Goal: Task Accomplishment & Management: Manage account settings

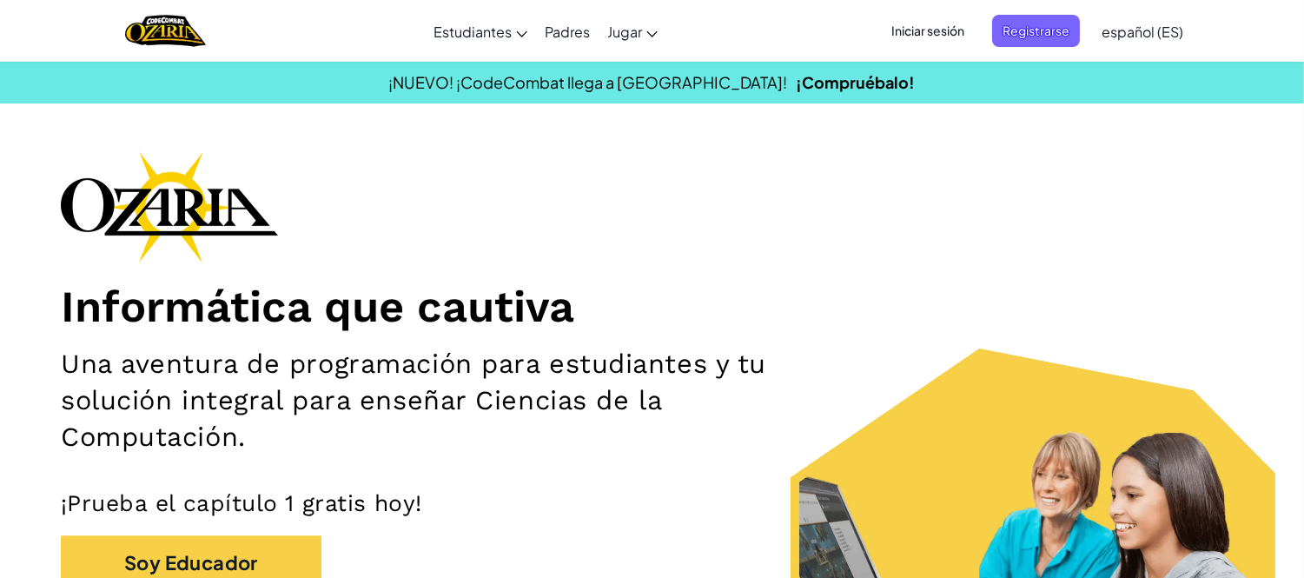
drag, startPoint x: 0, startPoint y: 0, endPoint x: 934, endPoint y: 40, distance: 934.9
click at [934, 40] on div "Iniciar sesión Registrarse español (ES) English ([GEOGRAPHIC_DATA]) English ([G…" at bounding box center [1032, 31] width 320 height 47
click at [934, 40] on span "Iniciar sesión" at bounding box center [928, 31] width 94 height 32
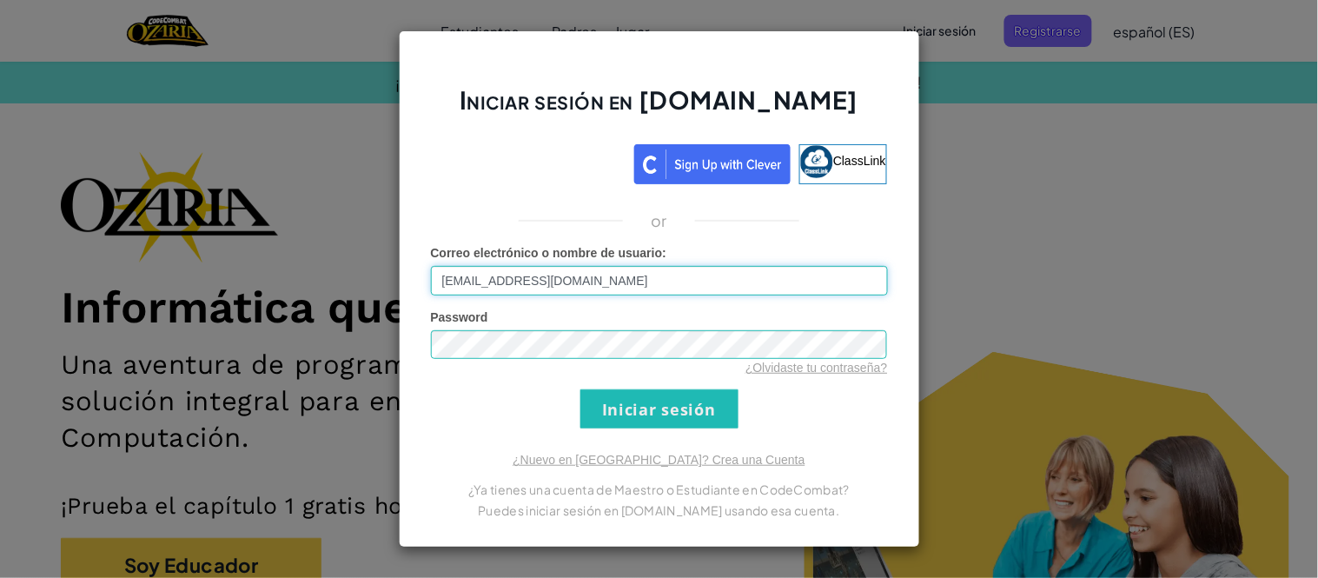
type input "[EMAIL_ADDRESS][DOMAIN_NAME]"
click at [546, 359] on div "¿Olvidaste tu contraseña?" at bounding box center [659, 367] width 457 height 17
click at [580, 389] on input "Iniciar sesión" at bounding box center [659, 408] width 158 height 39
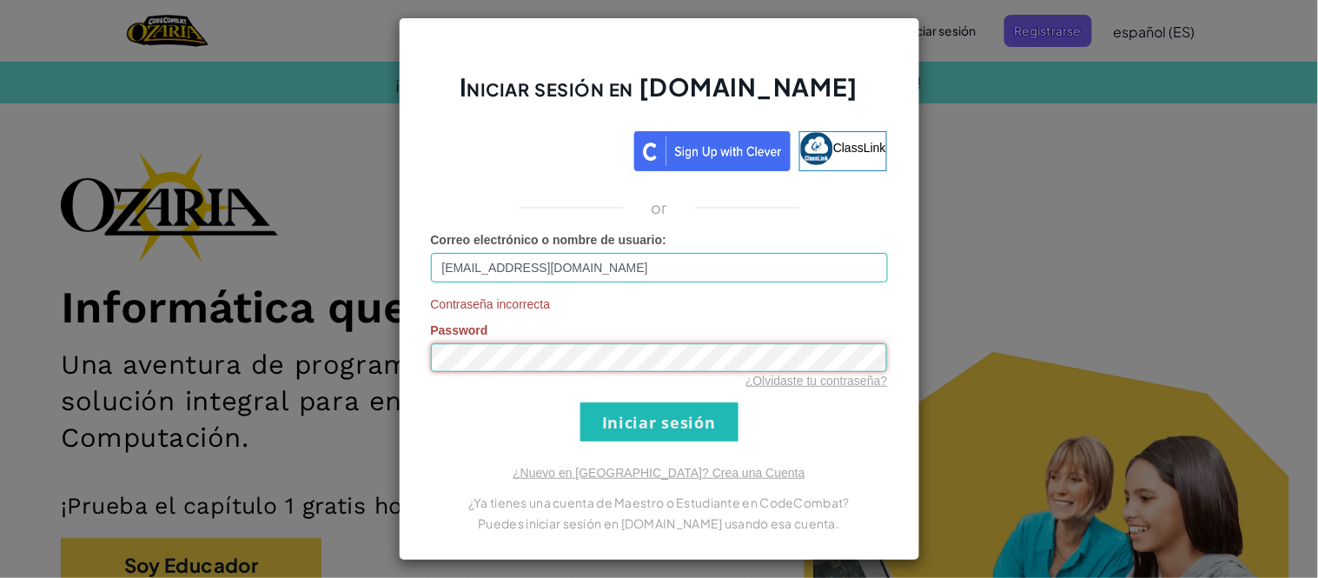
click at [580, 402] on input "Iniciar sesión" at bounding box center [659, 421] width 158 height 39
click at [779, 379] on link "¿Olvidaste tu contraseña?" at bounding box center [817, 381] width 142 height 14
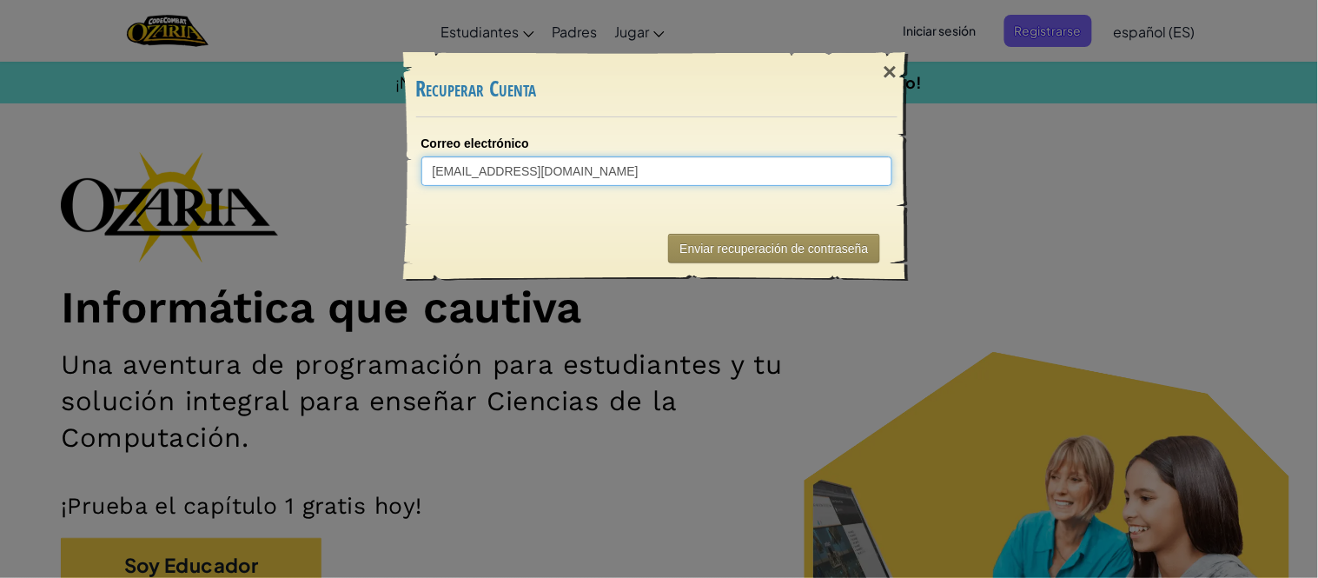
click at [545, 169] on input "[EMAIL_ADDRESS][DOMAIN_NAME]" at bounding box center [656, 171] width 471 height 30
click at [588, 174] on input "[EMAIL_ADDRESS][DOMAIN_NAME]" at bounding box center [656, 171] width 471 height 30
type input "[EMAIL_ADDRESS][DOMAIN_NAME]"
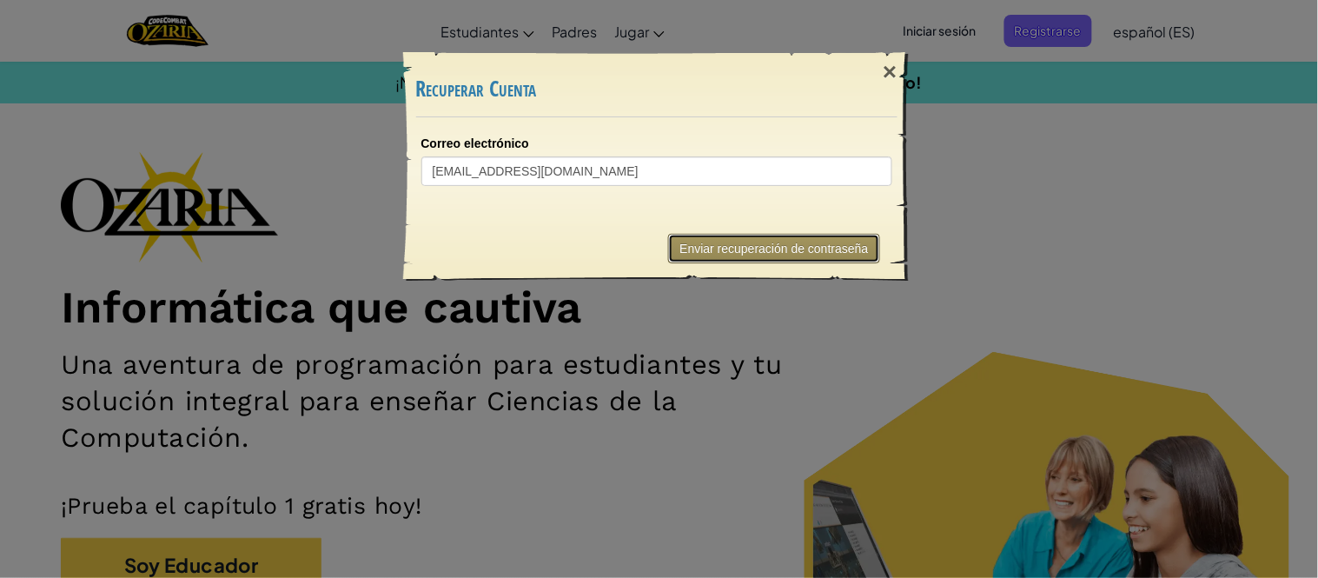
click at [707, 237] on button "Enviar recuperación de contraseña" at bounding box center [773, 249] width 211 height 30
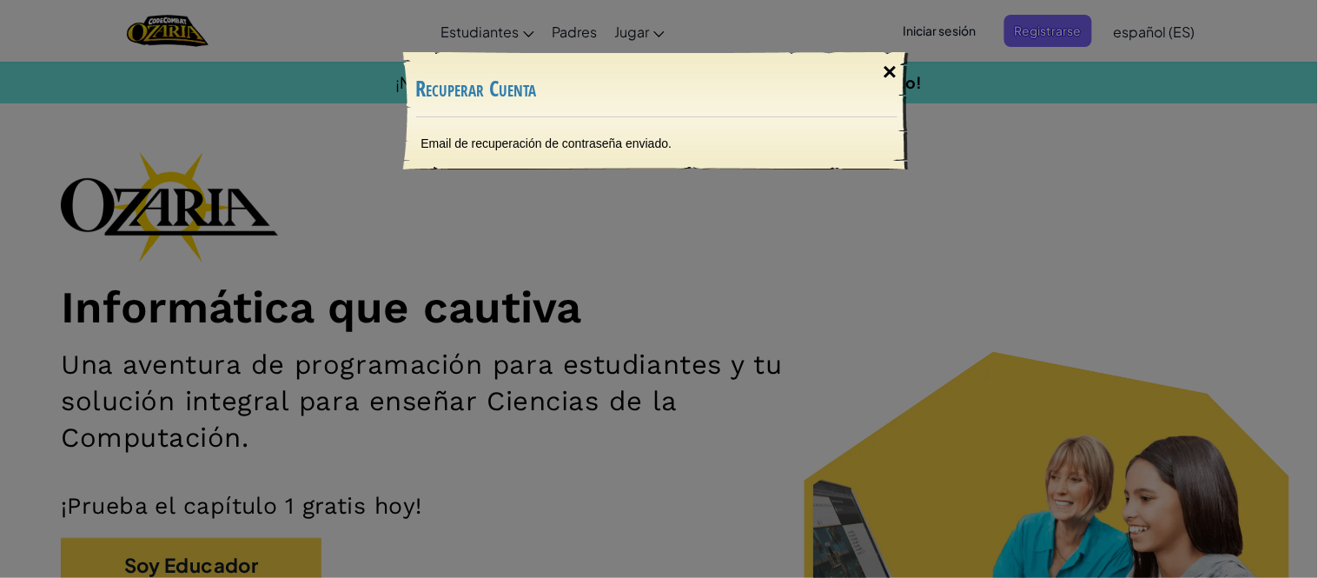
click at [892, 63] on div "×" at bounding box center [890, 72] width 40 height 50
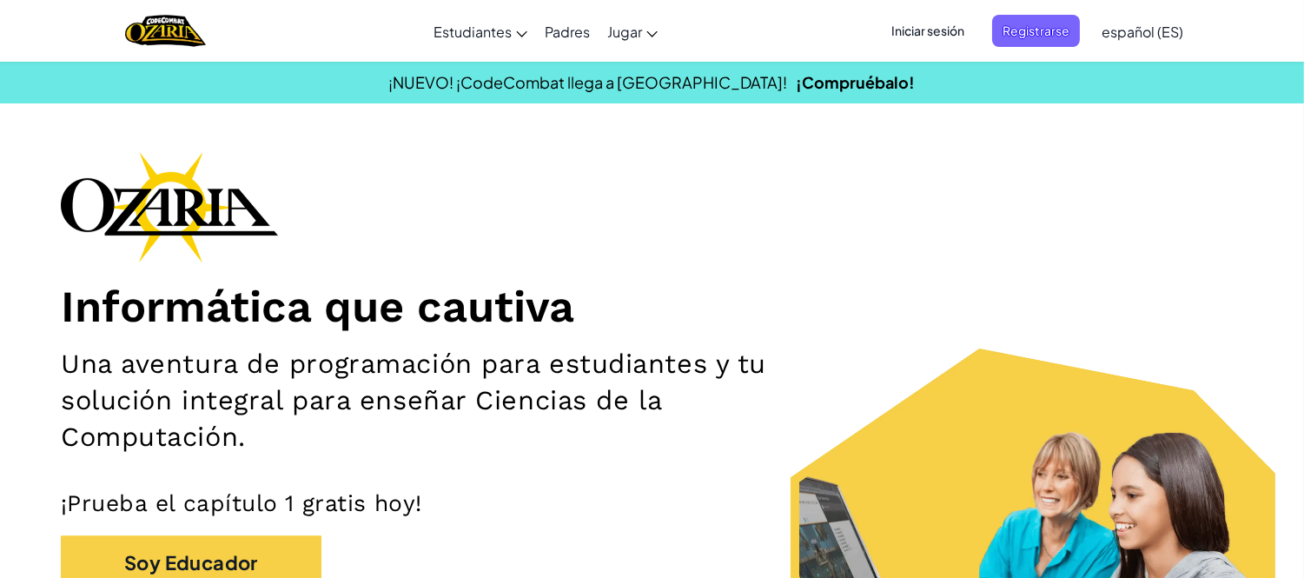
click at [925, 36] on span "Iniciar sesión" at bounding box center [928, 31] width 94 height 32
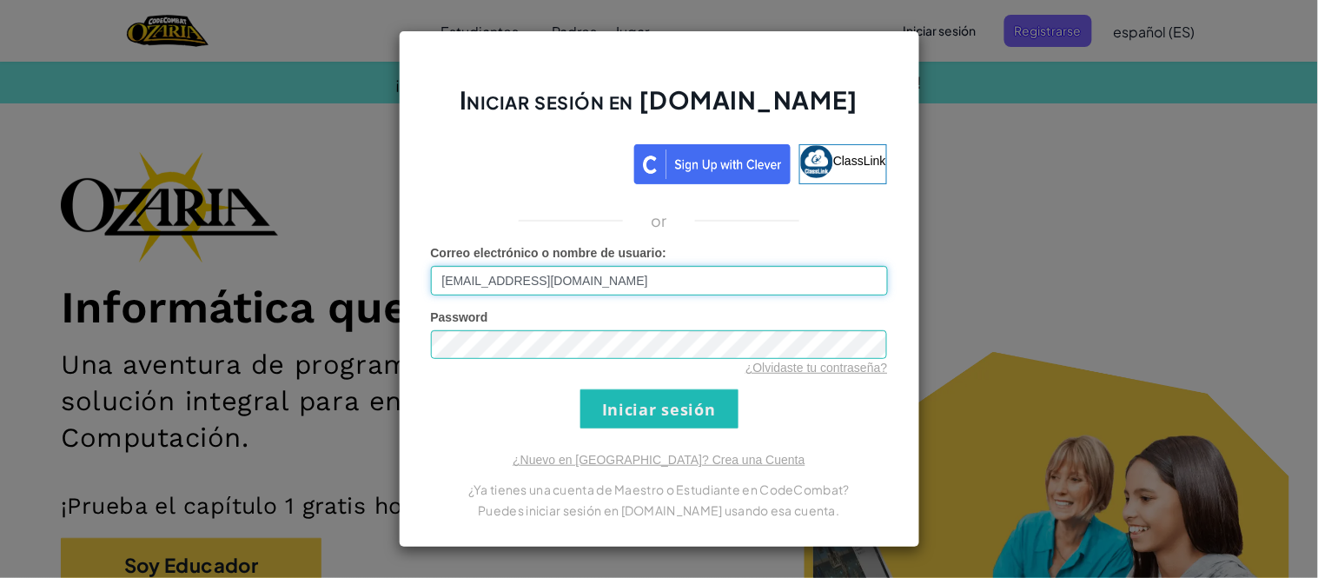
drag, startPoint x: 508, startPoint y: 280, endPoint x: 517, endPoint y: 282, distance: 8.9
click at [517, 282] on input "[EMAIL_ADDRESS][DOMAIN_NAME]" at bounding box center [659, 281] width 457 height 30
type input "[EMAIL_ADDRESS][DOMAIN_NAME]"
click at [782, 408] on form "Correo electrónico o nombre de usuario : [EMAIL_ADDRESS][DOMAIN_NAME] Password …" at bounding box center [659, 336] width 457 height 185
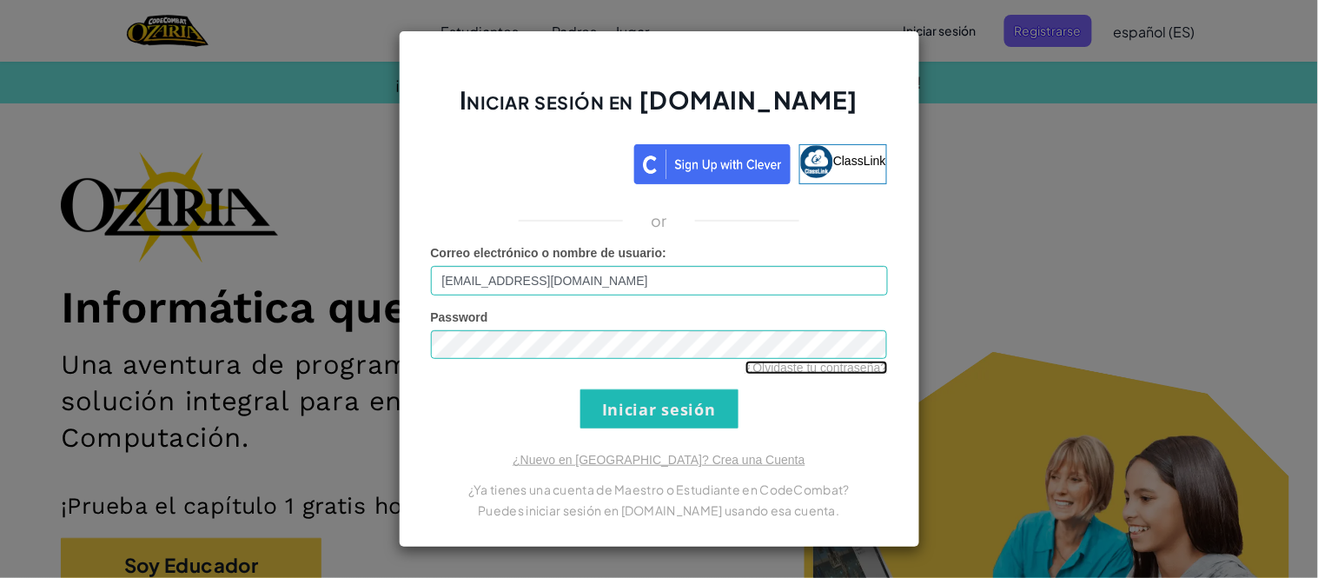
click at [788, 371] on link "¿Olvidaste tu contraseña?" at bounding box center [817, 368] width 142 height 14
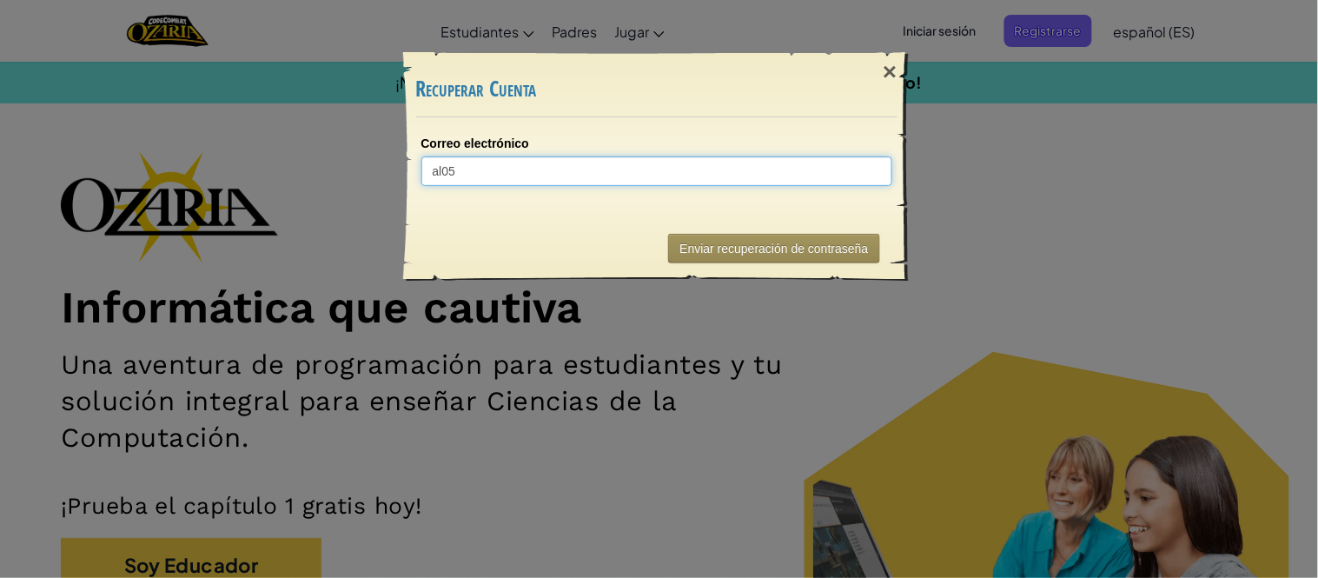
type input "al050"
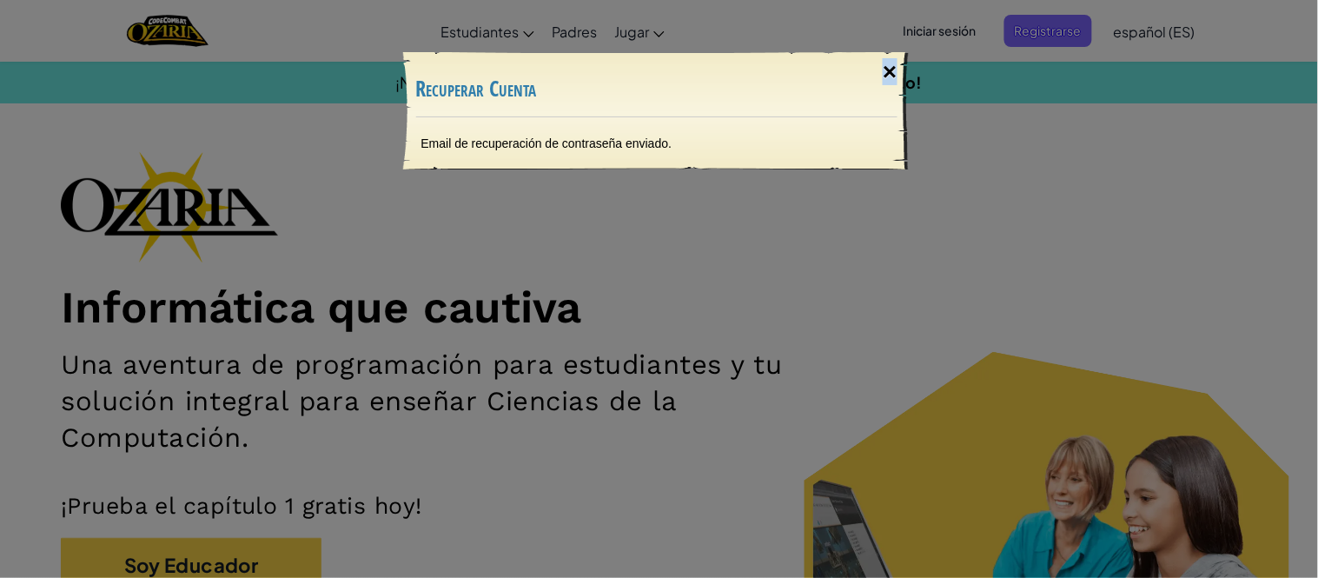
drag, startPoint x: 889, startPoint y: 83, endPoint x: 898, endPoint y: 59, distance: 25.8
click at [898, 59] on div "×" at bounding box center [890, 72] width 40 height 50
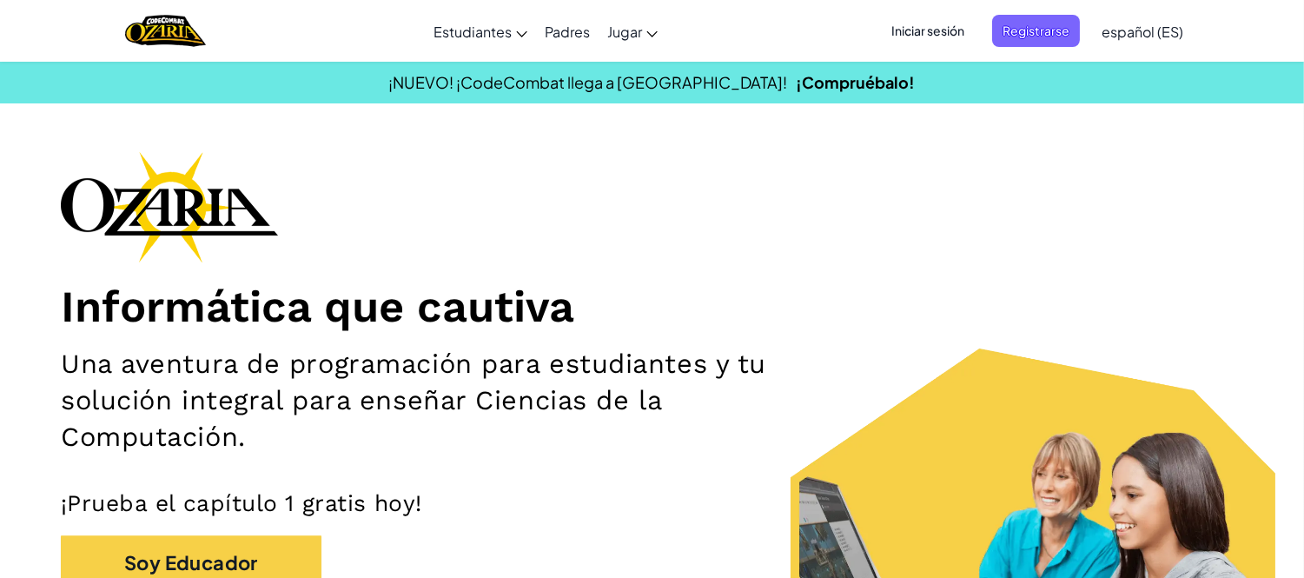
drag, startPoint x: 898, startPoint y: 59, endPoint x: 908, endPoint y: 36, distance: 24.9
click at [908, 36] on span "Iniciar sesión" at bounding box center [928, 31] width 94 height 32
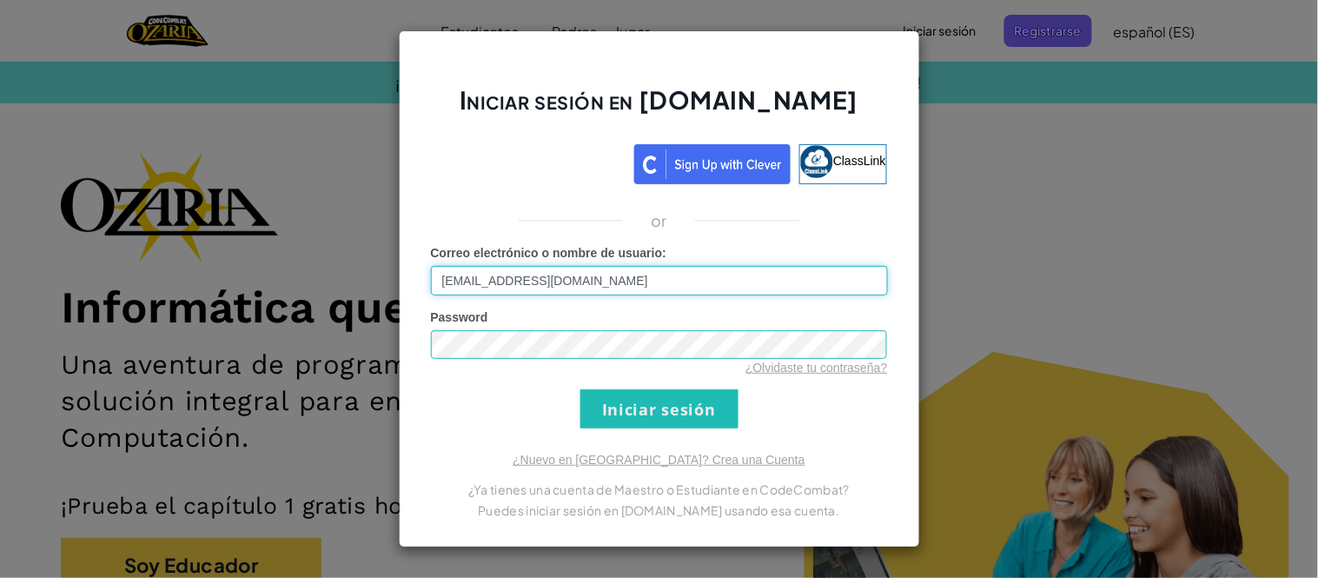
click at [507, 276] on input "[EMAIL_ADDRESS][DOMAIN_NAME]" at bounding box center [659, 281] width 457 height 30
click at [506, 282] on input "[EMAIL_ADDRESS][DOMAIN_NAME]" at bounding box center [659, 281] width 457 height 30
click at [510, 282] on input "[EMAIL_ADDRESS][DOMAIN_NAME]" at bounding box center [659, 281] width 457 height 30
type input "[EMAIL_ADDRESS][DOMAIN_NAME]"
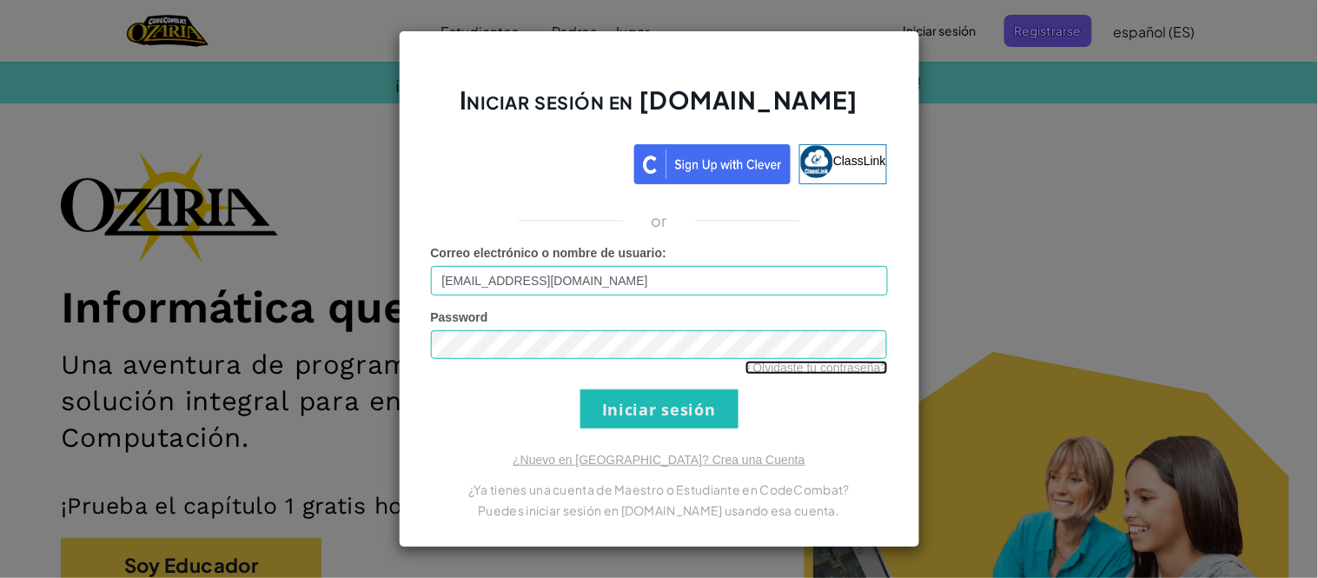
click at [766, 368] on link "¿Olvidaste tu contraseña?" at bounding box center [817, 368] width 142 height 14
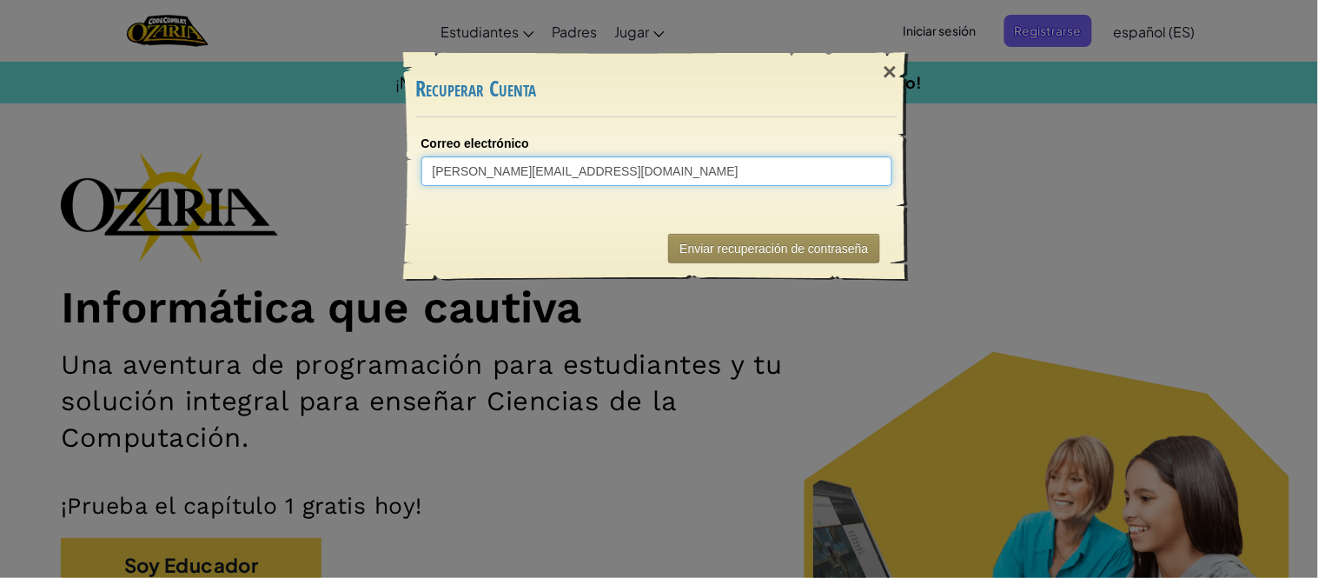
type input "[PERSON_NAME][EMAIL_ADDRESS][DOMAIN_NAME]"
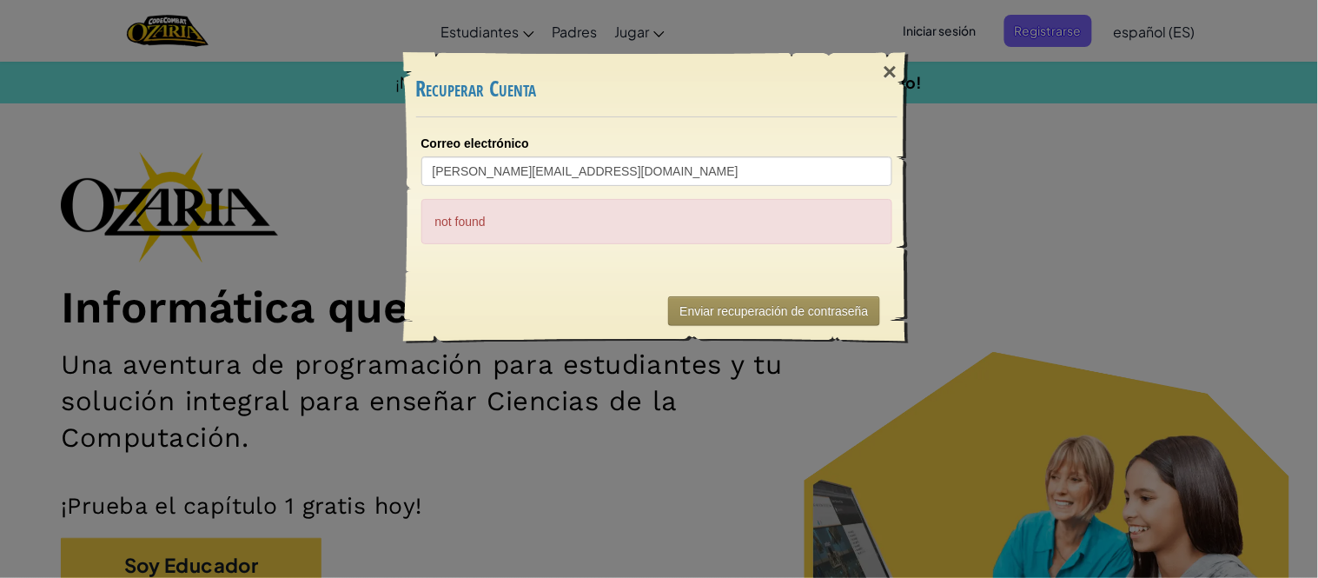
click at [726, 287] on div "Enviar recuperación de contraseña" at bounding box center [656, 311] width 481 height 64
click at [728, 293] on div "Enviar recuperación de contraseña" at bounding box center [656, 311] width 481 height 64
click at [730, 297] on button "Enviar recuperación de contraseña" at bounding box center [773, 311] width 211 height 30
click at [880, 74] on div "×" at bounding box center [890, 72] width 40 height 50
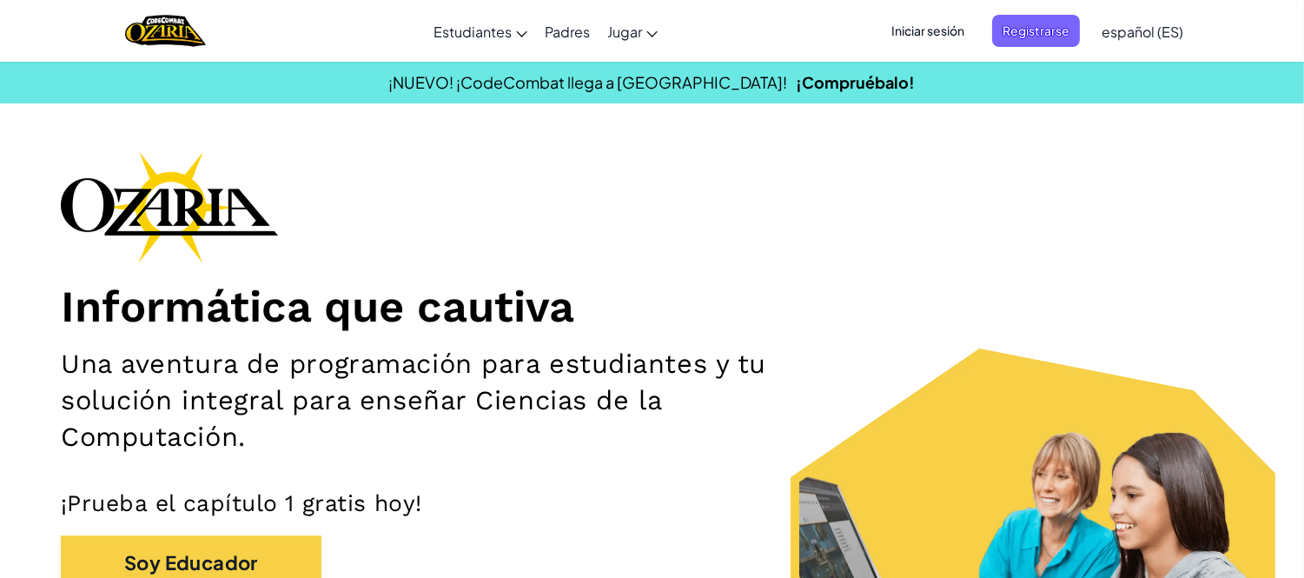
click at [953, 28] on span "Iniciar sesión" at bounding box center [928, 31] width 94 height 32
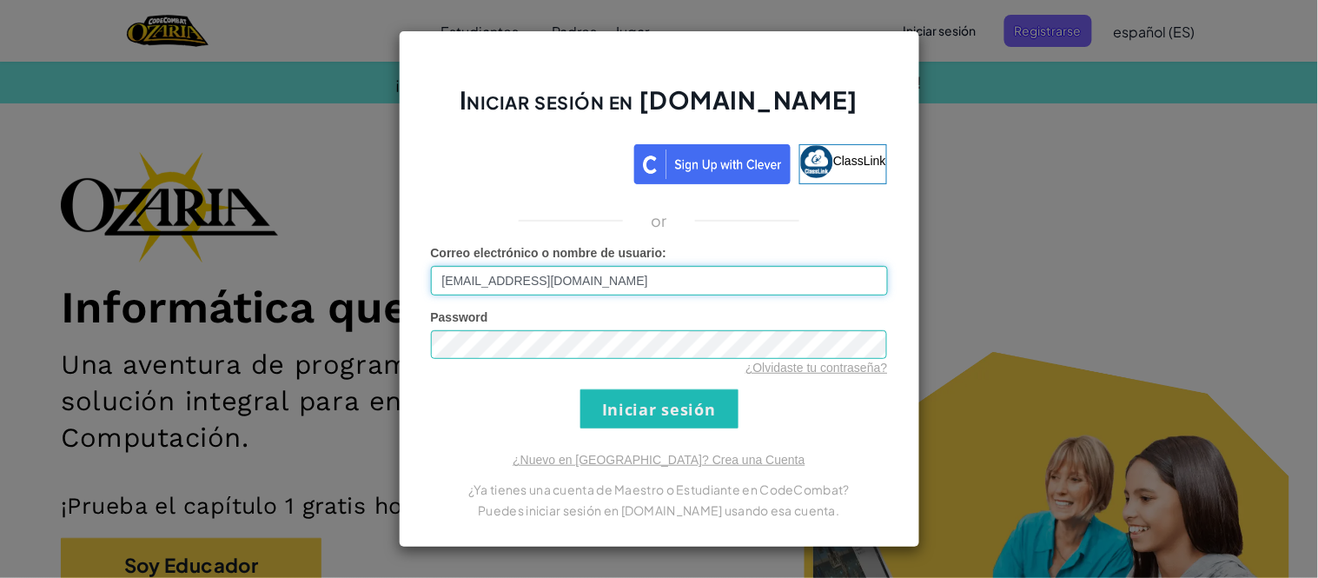
click at [506, 279] on input "[EMAIL_ADDRESS][DOMAIN_NAME]" at bounding box center [659, 281] width 457 height 30
click at [509, 279] on input "[EMAIL_ADDRESS][DOMAIN_NAME]" at bounding box center [659, 281] width 457 height 30
type input "[EMAIL_ADDRESS][DOMAIN_NAME]"
click at [580, 389] on input "Iniciar sesión" at bounding box center [659, 408] width 158 height 39
